Goal: Task Accomplishment & Management: Complete application form

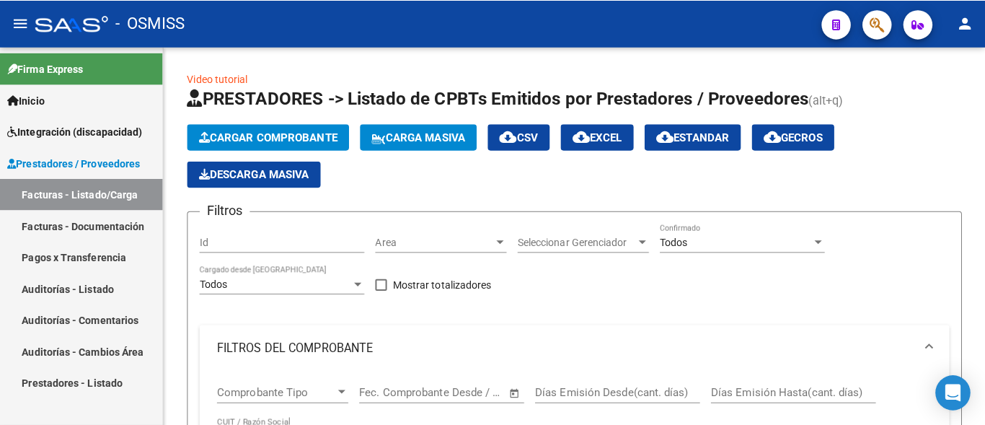
scroll to position [515, 0]
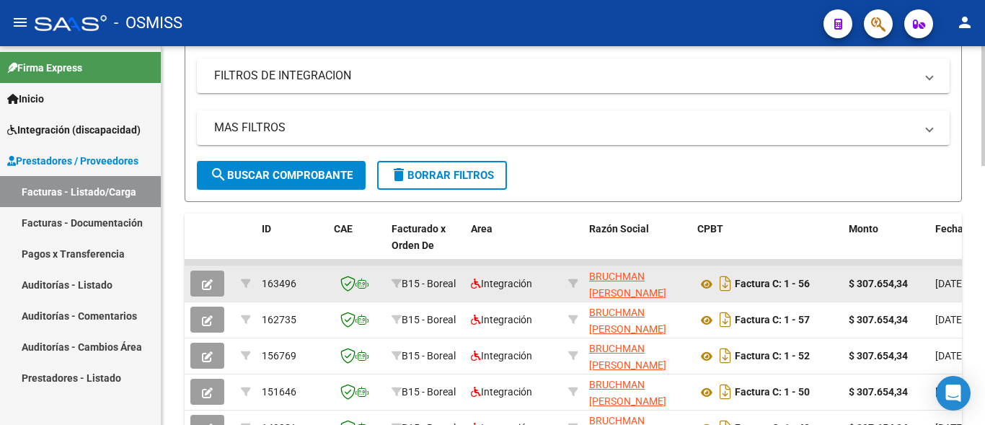
click at [200, 287] on button "button" at bounding box center [207, 283] width 34 height 26
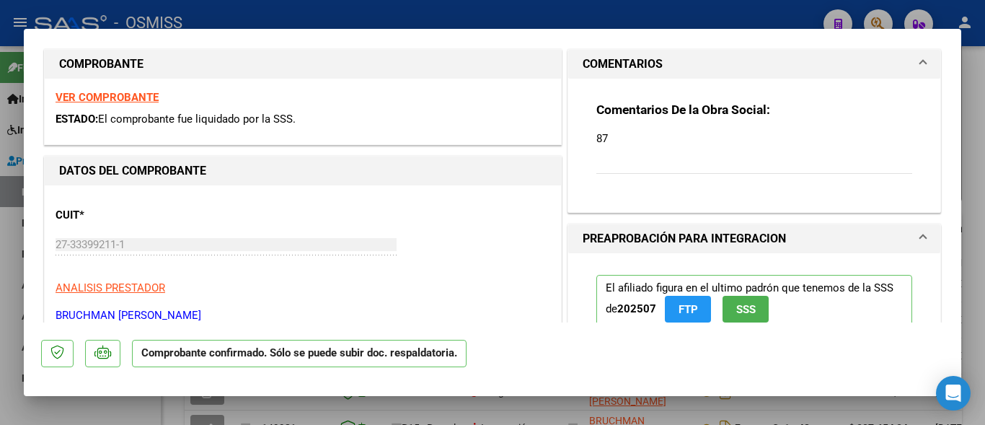
scroll to position [78, 0]
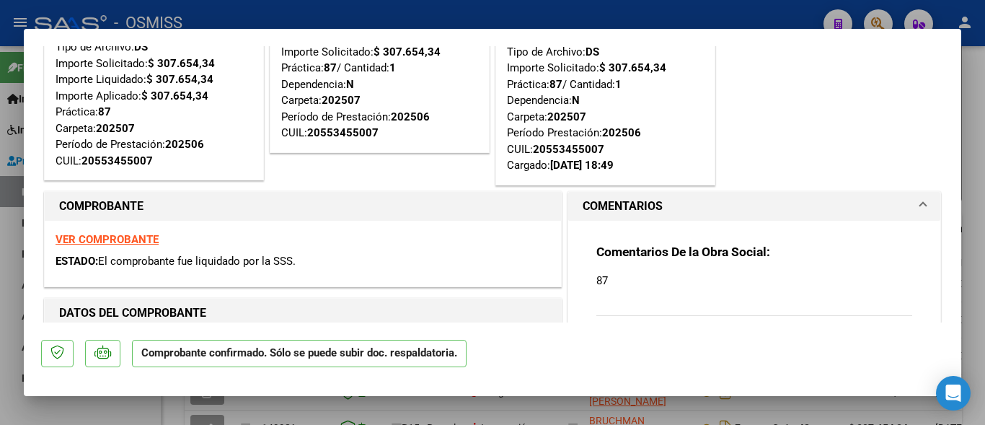
click at [103, 242] on strong "VER COMPROBANTE" at bounding box center [107, 239] width 103 height 13
click at [172, 417] on div at bounding box center [492, 212] width 985 height 425
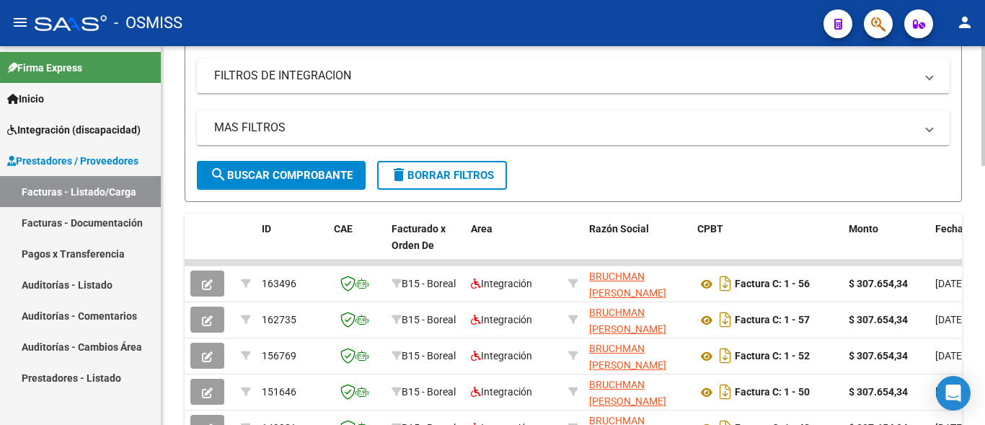
scroll to position [294, 0]
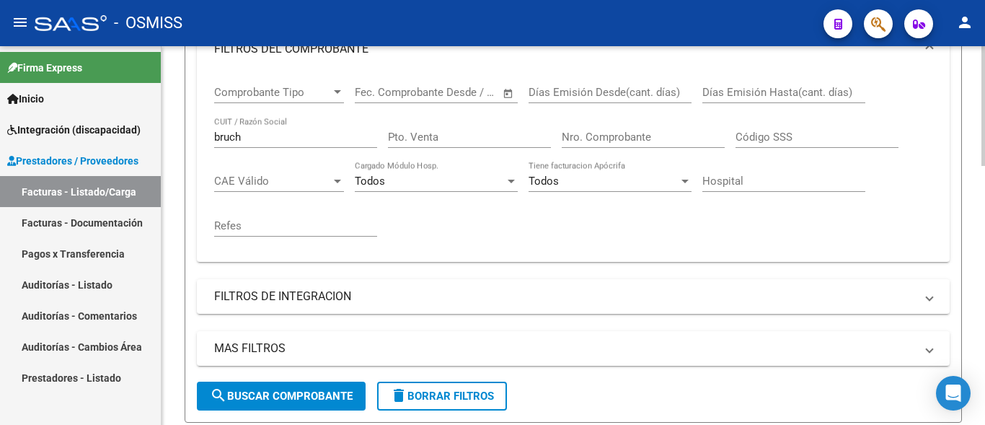
click at [266, 145] on div "bruch CUIT / Razón Social" at bounding box center [295, 132] width 163 height 31
click at [261, 134] on input "bruch" at bounding box center [295, 136] width 163 height 13
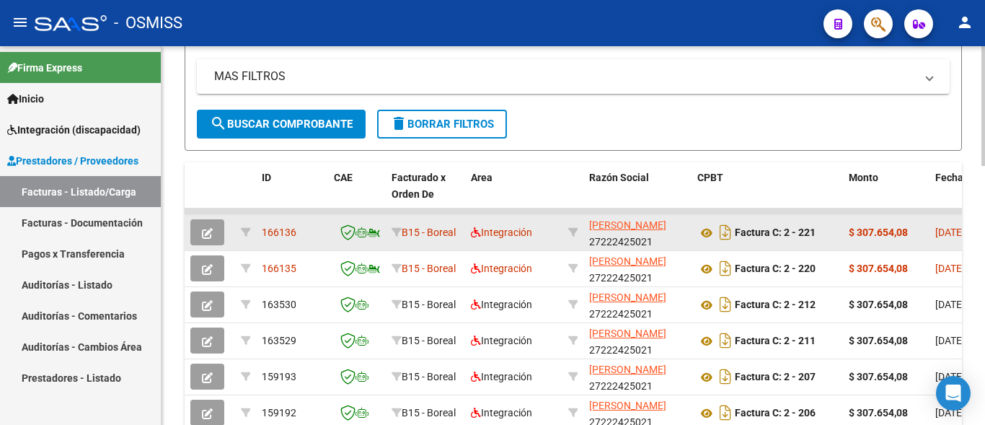
scroll to position [588, 0]
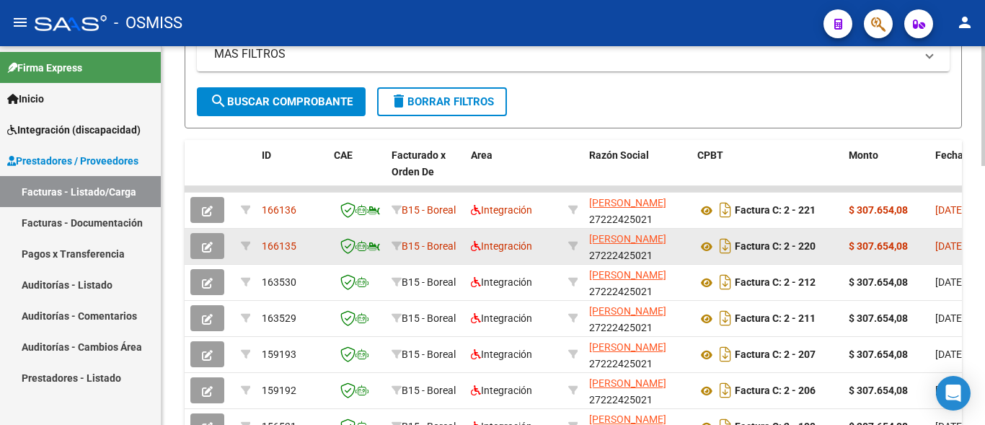
type input "gauna"
click at [206, 245] on icon "button" at bounding box center [207, 247] width 11 height 11
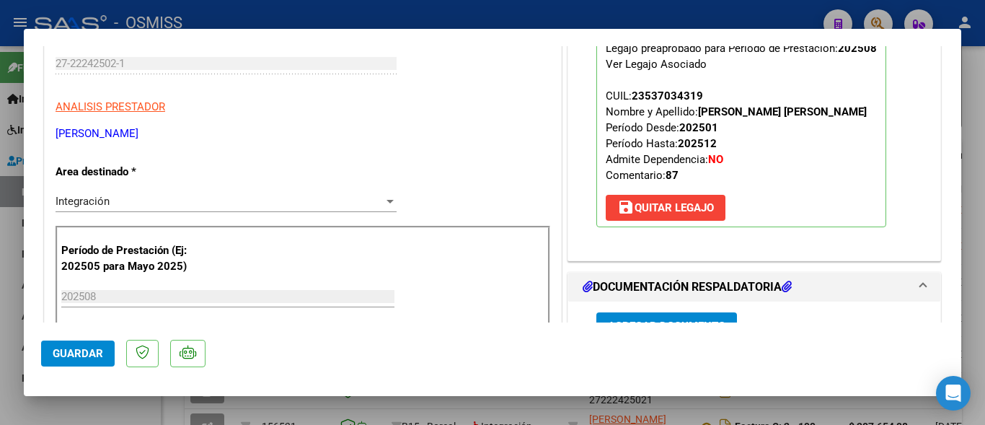
scroll to position [234, 0]
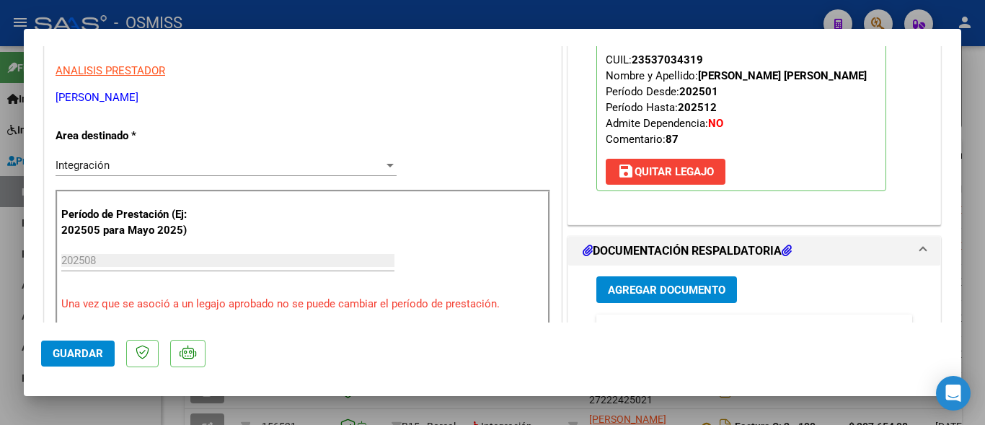
click at [173, 404] on div at bounding box center [492, 212] width 985 height 425
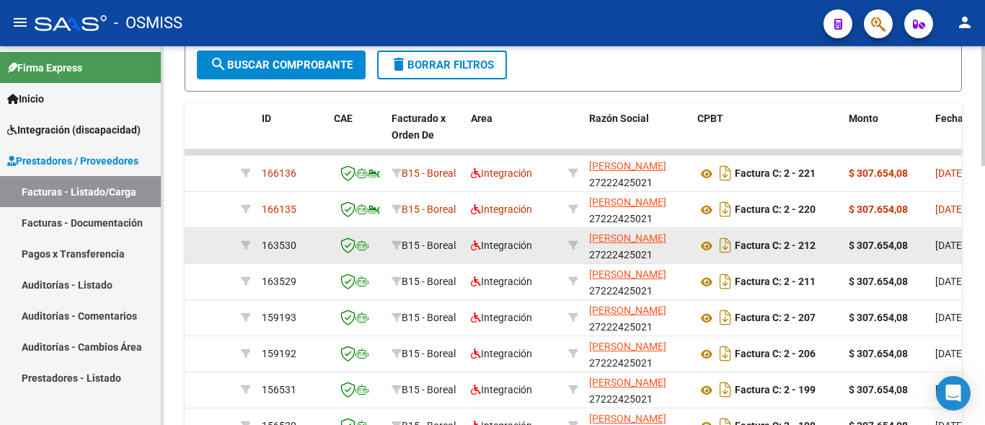
scroll to position [588, 0]
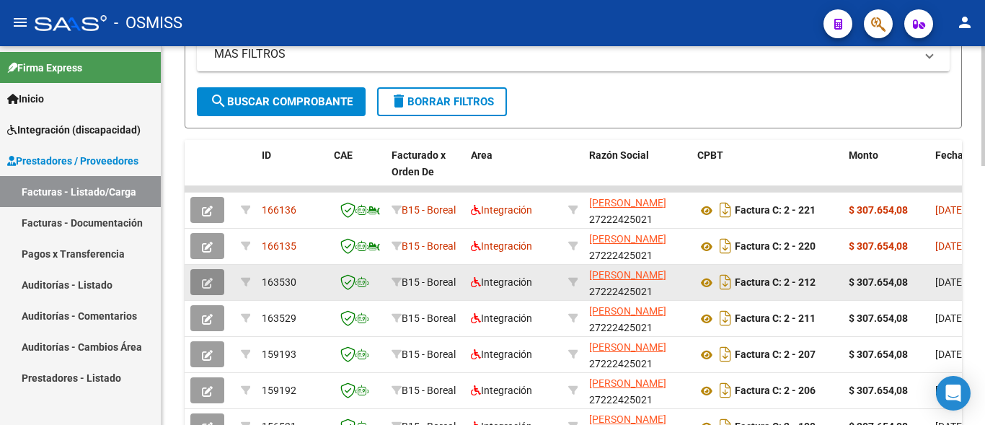
click at [206, 283] on icon "button" at bounding box center [207, 283] width 11 height 11
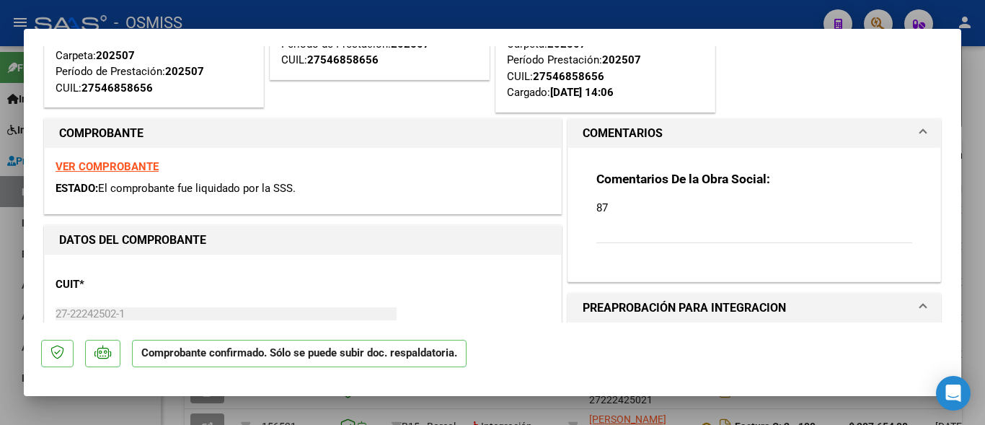
scroll to position [156, 0]
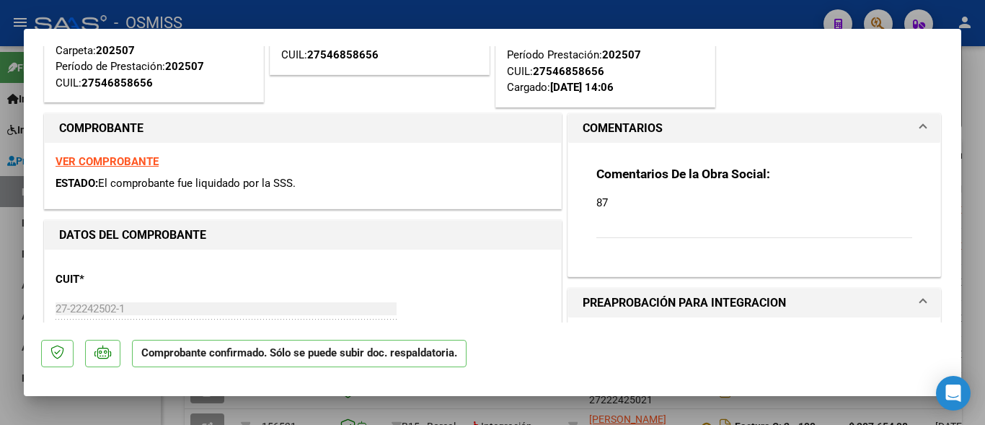
click at [174, 409] on div at bounding box center [492, 212] width 985 height 425
type input "$ 0,00"
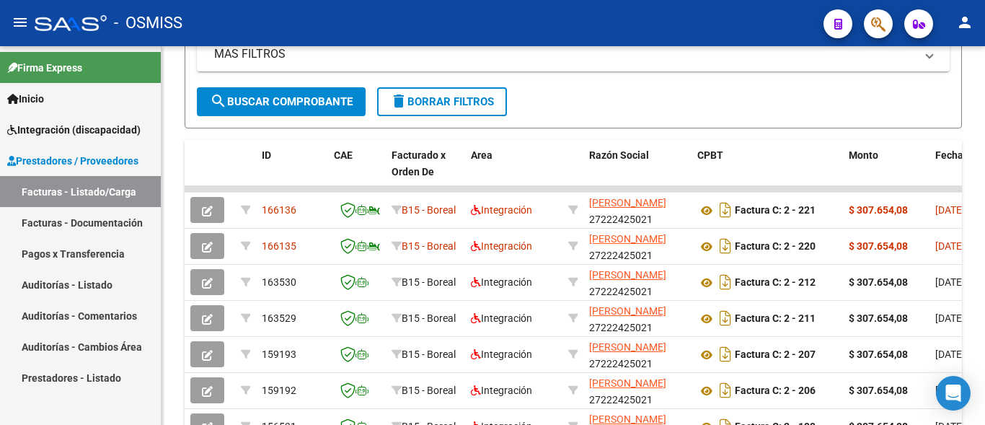
scroll to position [588, 0]
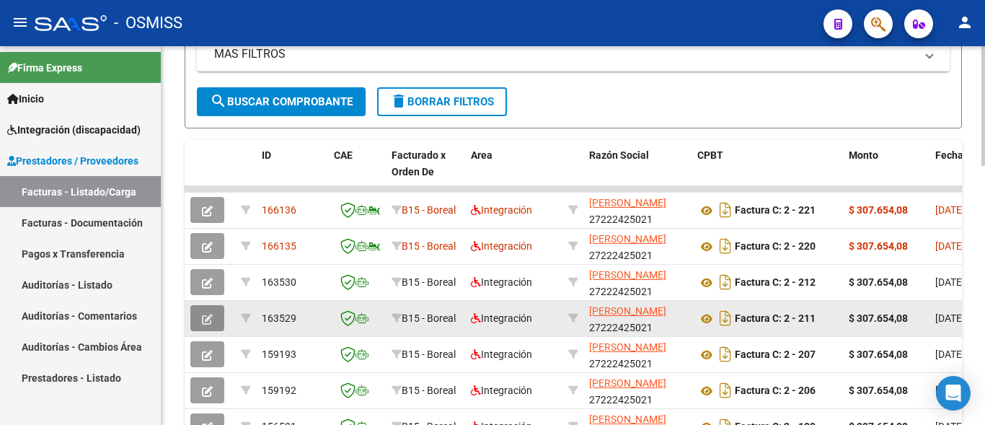
click at [212, 322] on icon "button" at bounding box center [207, 319] width 11 height 11
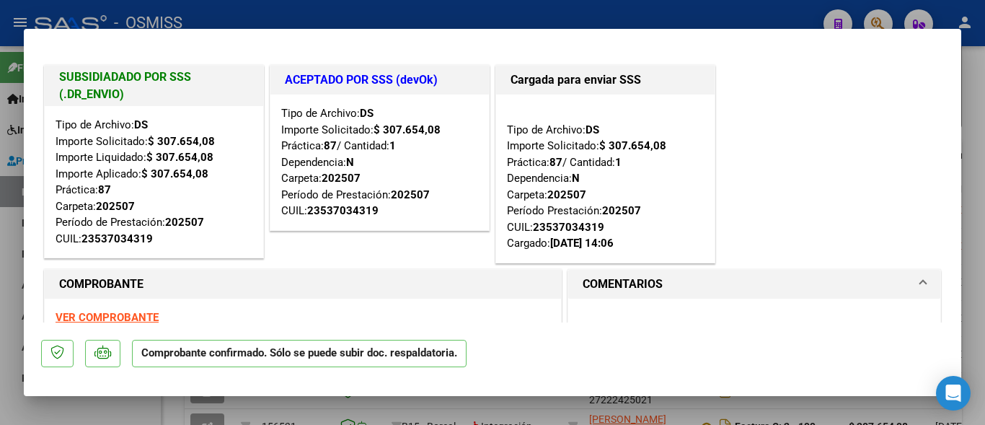
click at [174, 409] on div at bounding box center [492, 212] width 985 height 425
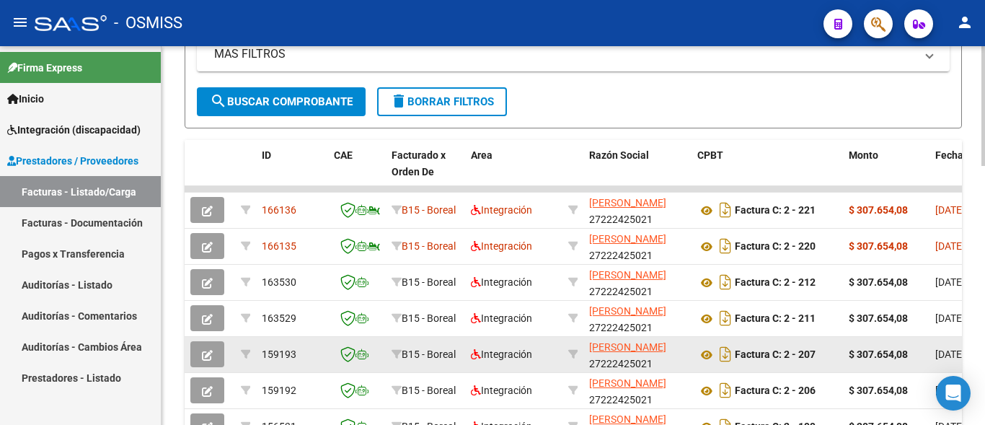
click at [208, 355] on icon "button" at bounding box center [207, 355] width 11 height 11
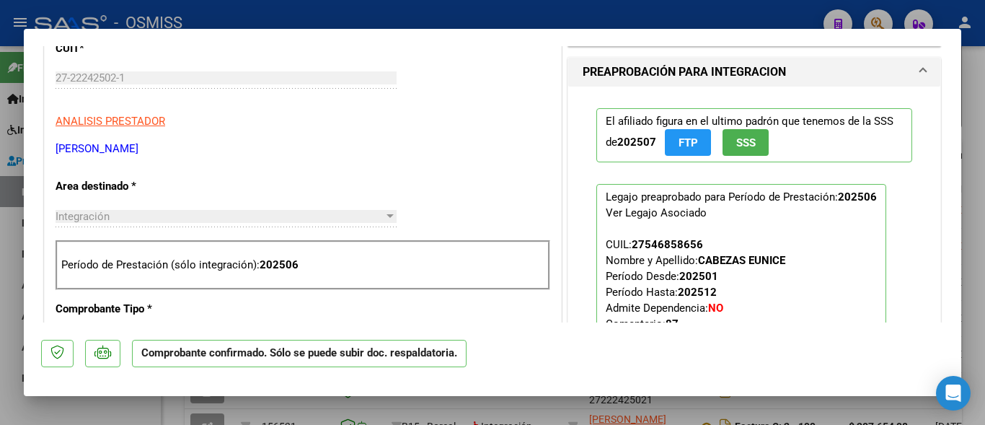
scroll to position [389, 0]
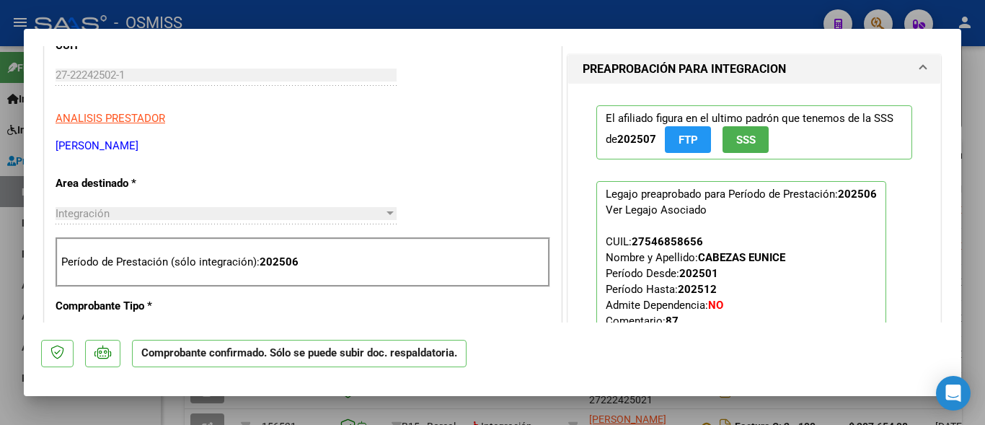
click at [176, 416] on div at bounding box center [492, 212] width 985 height 425
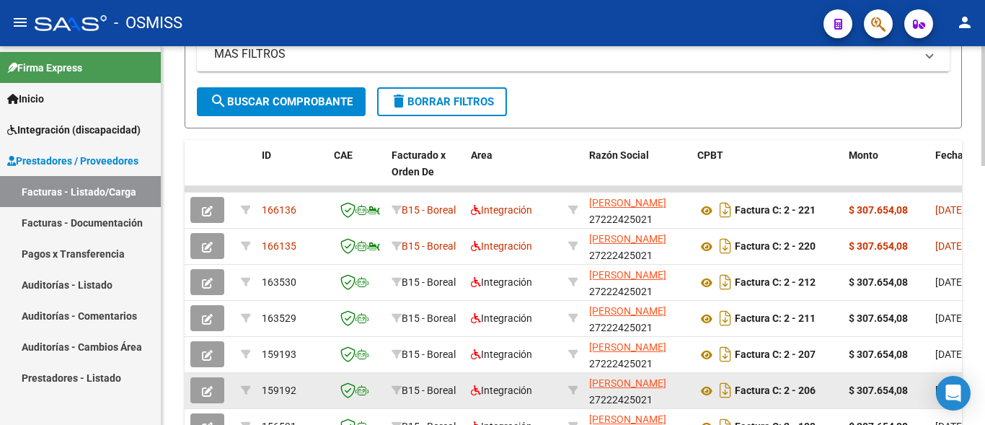
scroll to position [588, 0]
click at [211, 388] on icon "button" at bounding box center [207, 391] width 11 height 11
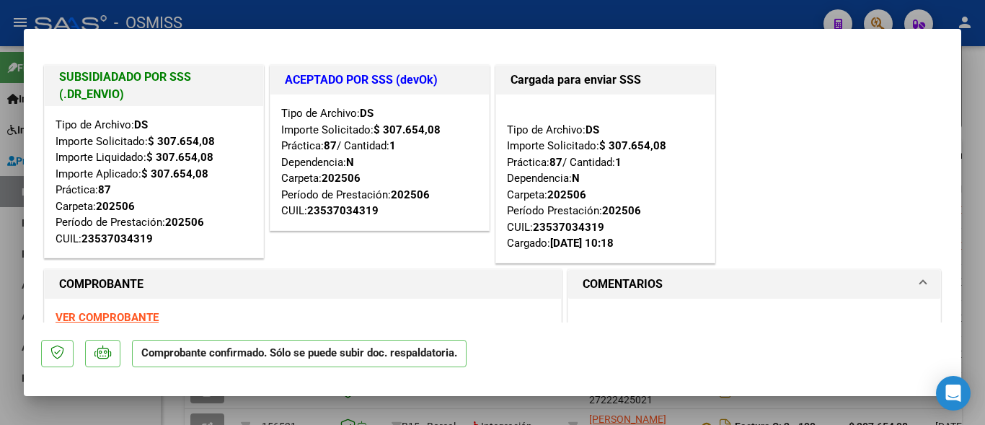
click at [181, 404] on div at bounding box center [492, 212] width 985 height 425
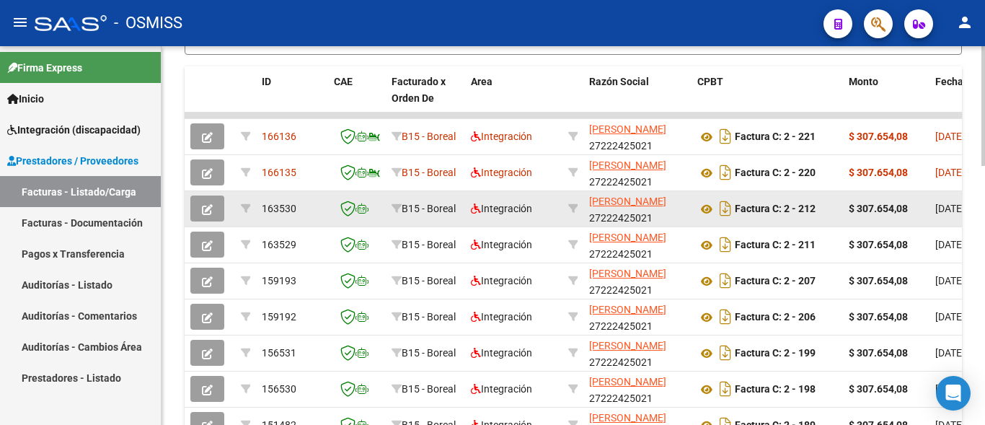
scroll to position [515, 0]
